Goal: Share content

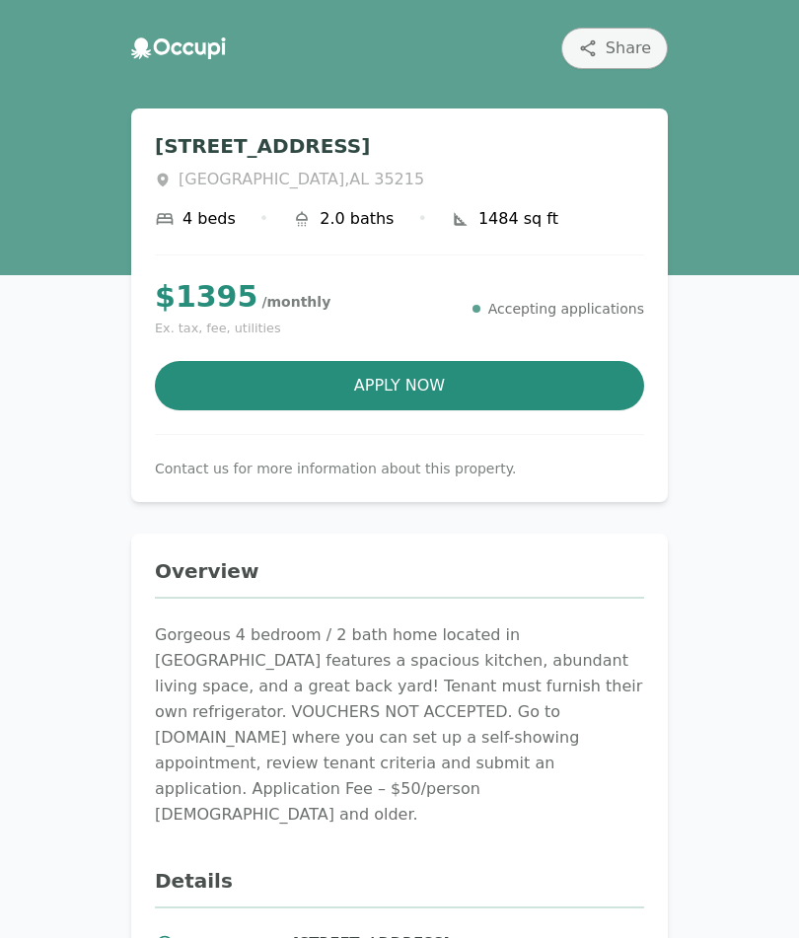
click at [760, 245] on div "Share [STREET_ADDRESS] 4 beds • 2.0 baths • 1484 sq ft $ 1395 / monthly Ex. tax…" at bounding box center [399, 915] width 799 height 1831
click at [787, 603] on div "Share [STREET_ADDRESS] 4 beds • 2.0 baths • 1484 sq ft $ 1395 / monthly Ex. tax…" at bounding box center [399, 915] width 799 height 1831
click at [599, 37] on div "Share" at bounding box center [614, 48] width 106 height 41
click at [612, 36] on span "Share" at bounding box center [627, 48] width 45 height 24
click at [592, 47] on icon "button" at bounding box center [588, 48] width 20 height 20
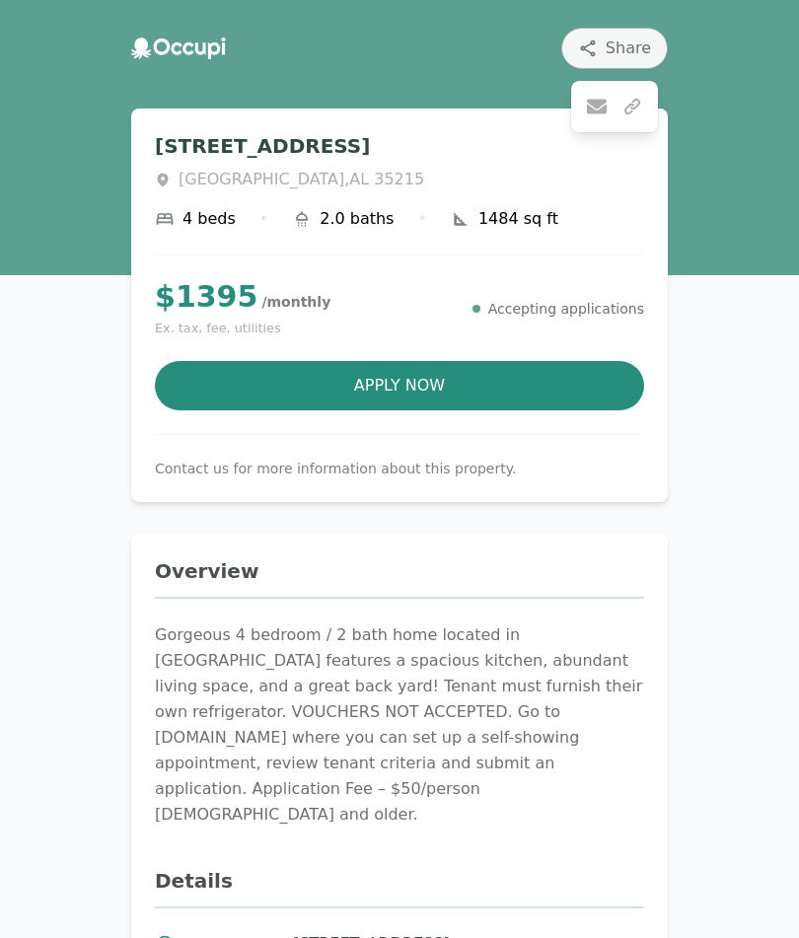
click at [642, 98] on icon at bounding box center [632, 107] width 20 height 20
click at [602, 99] on icon at bounding box center [597, 107] width 20 height 20
